Goal: Find specific page/section: Find specific page/section

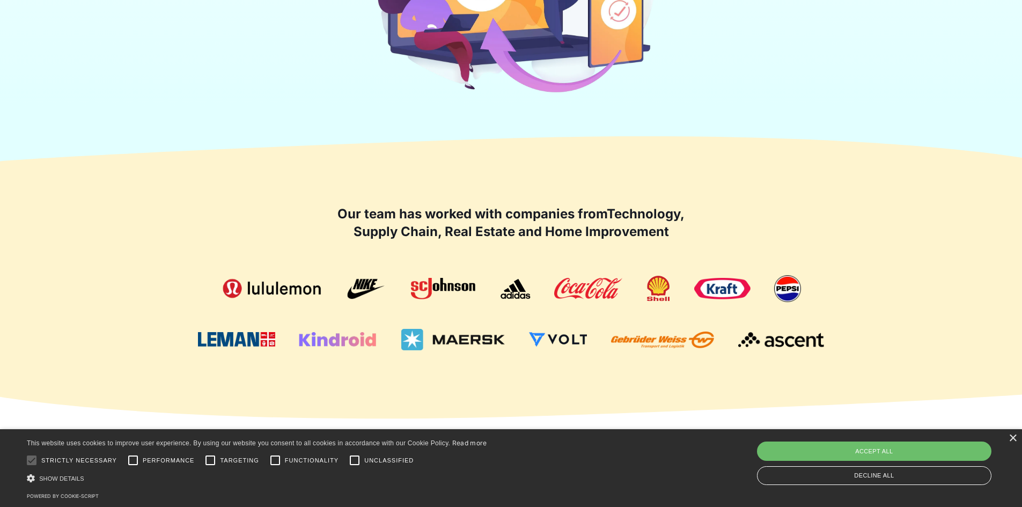
scroll to position [429, 0]
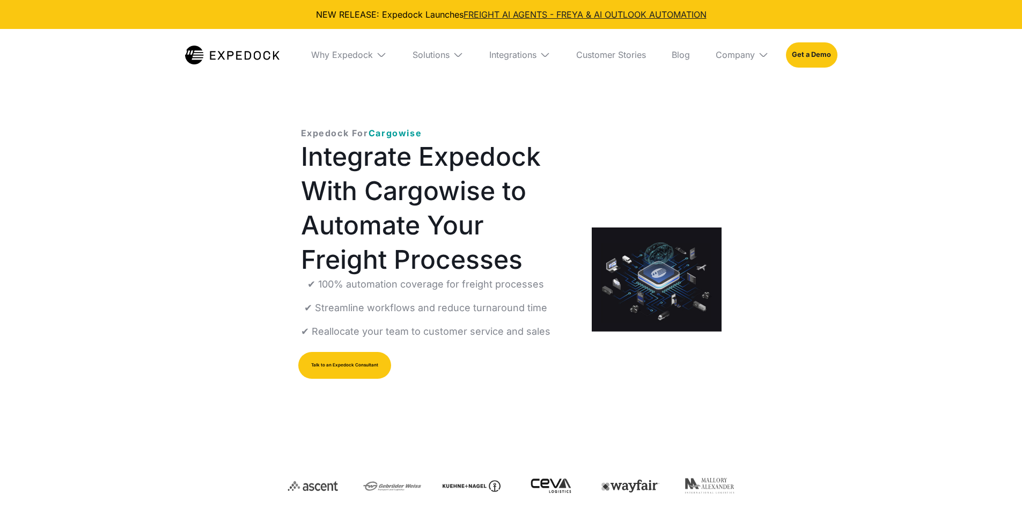
select select
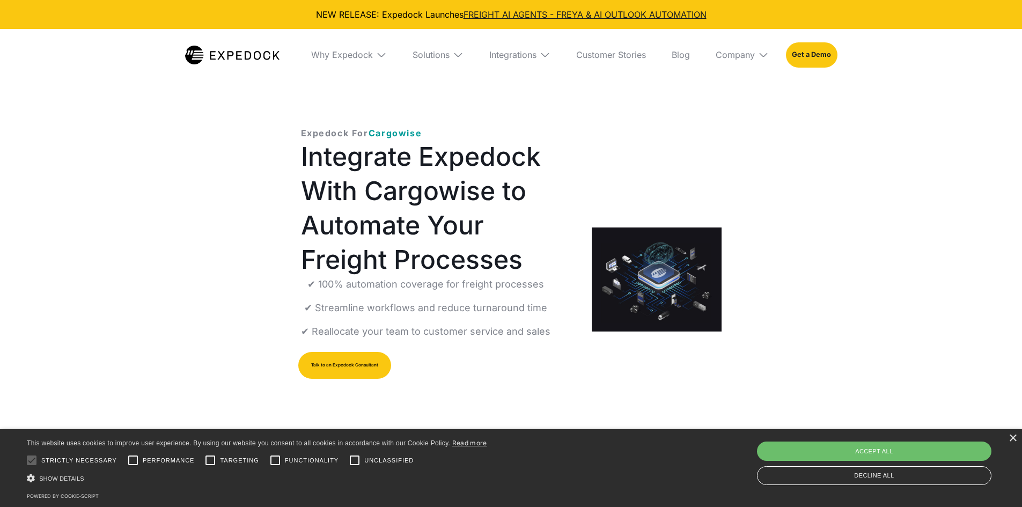
scroll to position [215, 0]
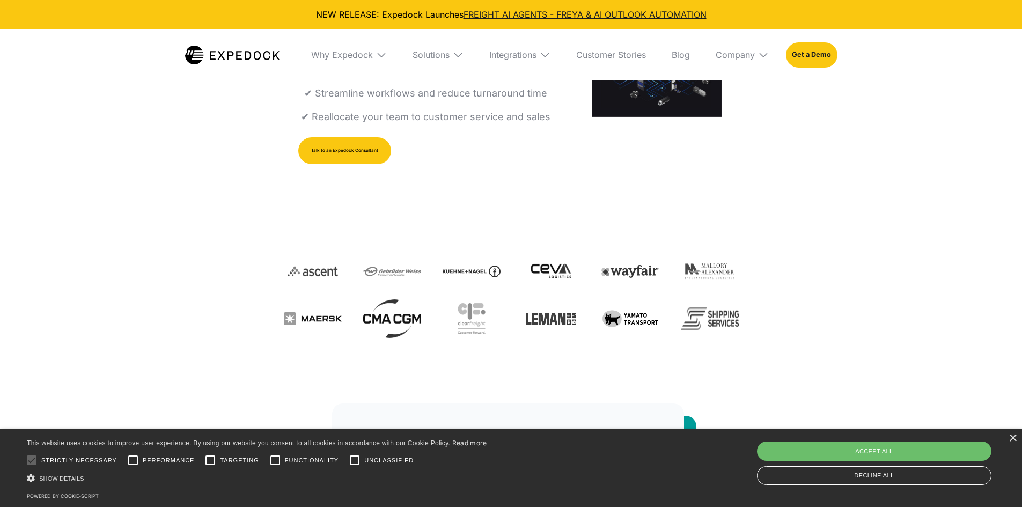
click at [316, 151] on link "Talk to an Expedock Consultant" at bounding box center [344, 150] width 93 height 27
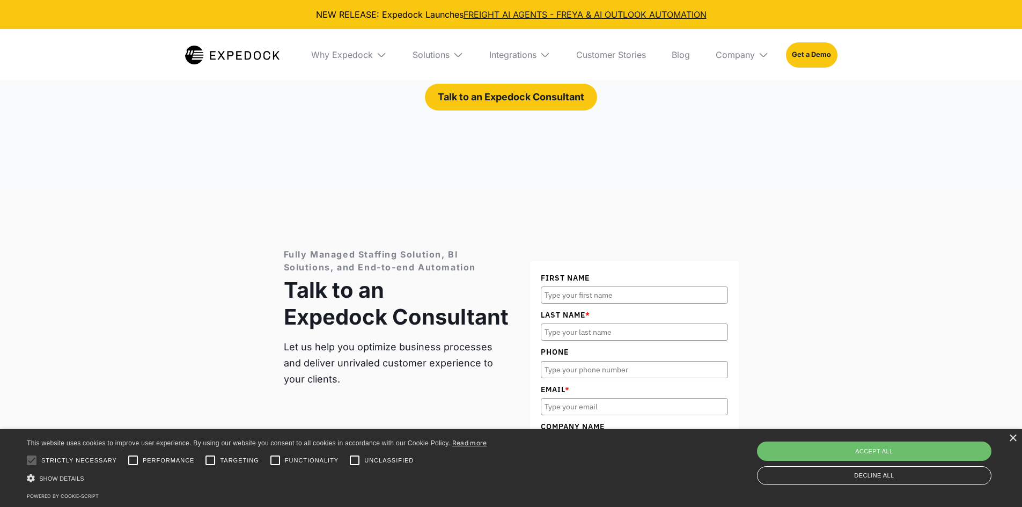
scroll to position [3344, 0]
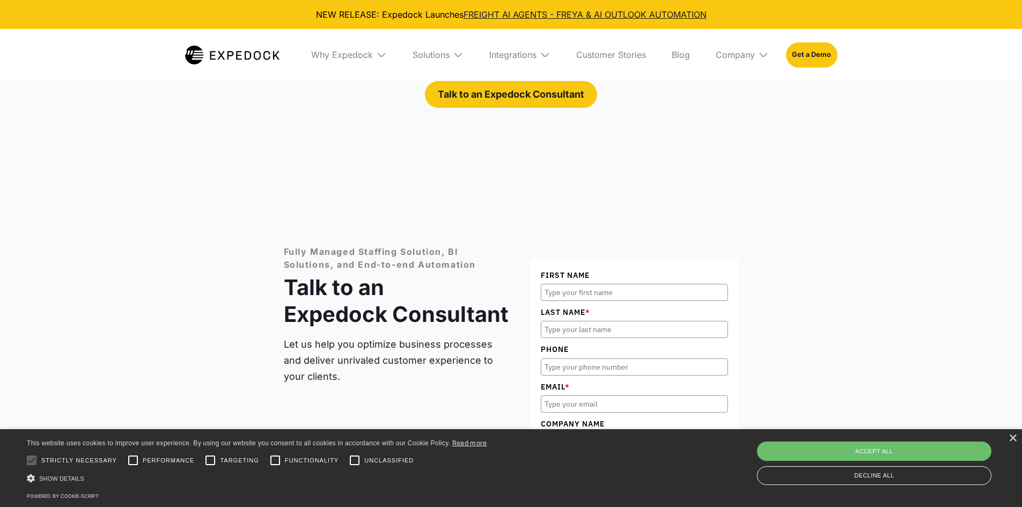
click at [380, 54] on img at bounding box center [381, 54] width 11 height 11
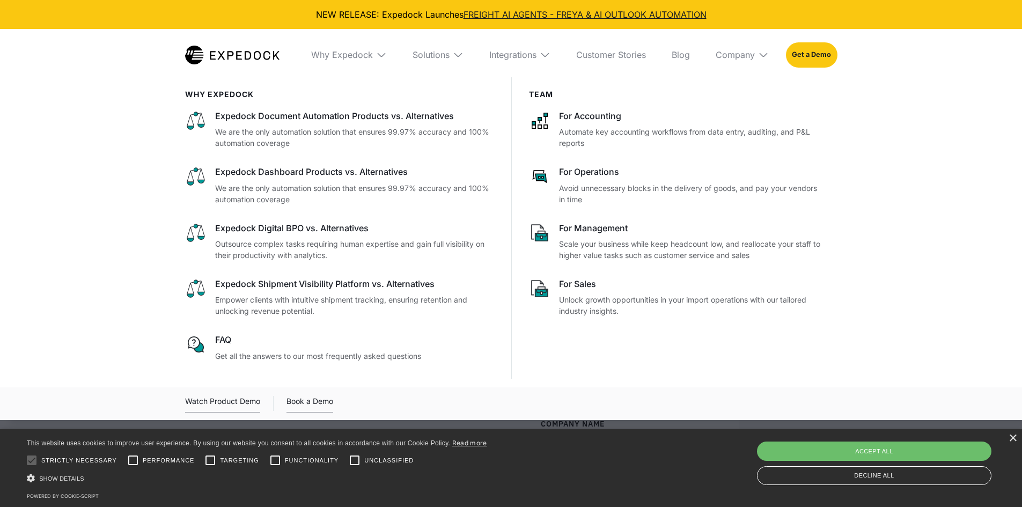
scroll to position [215, 0]
